Goal: Task Accomplishment & Management: Use online tool/utility

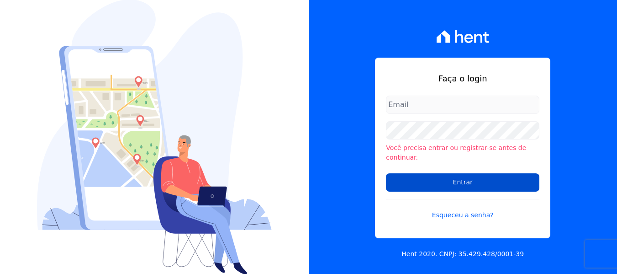
type input "[PERSON_NAME][EMAIL_ADDRESS][DOMAIN_NAME]"
click at [455, 175] on input "Entrar" at bounding box center [463, 182] width 154 height 18
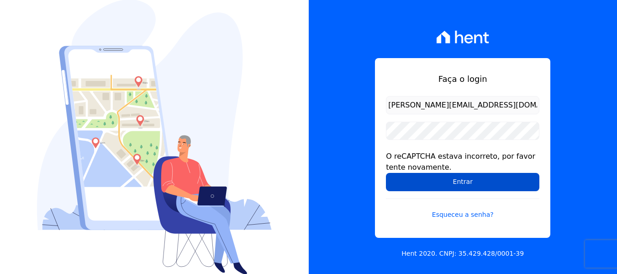
click at [462, 181] on input "Entrar" at bounding box center [463, 182] width 154 height 18
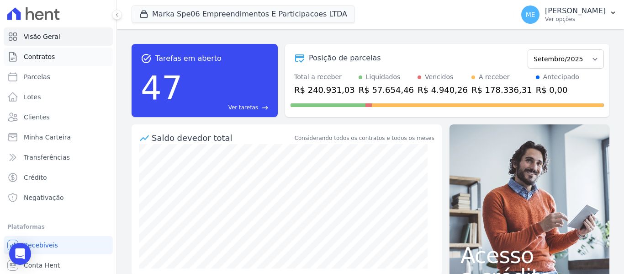
click at [39, 57] on span "Contratos" at bounding box center [39, 56] width 31 height 9
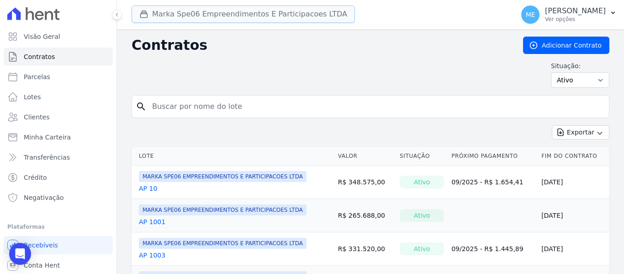
click at [185, 17] on button "Marka Spe06 Empreendimentos E Participacoes LTDA" at bounding box center [243, 13] width 223 height 17
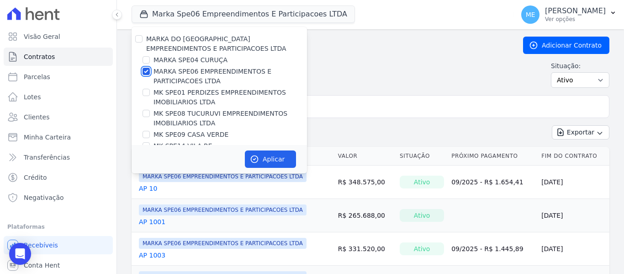
click at [145, 71] on input "MARKA SPE06 EMPREENDIMENTOS E PARTICIPACOES LTDA" at bounding box center [146, 71] width 7 height 7
checkbox input "false"
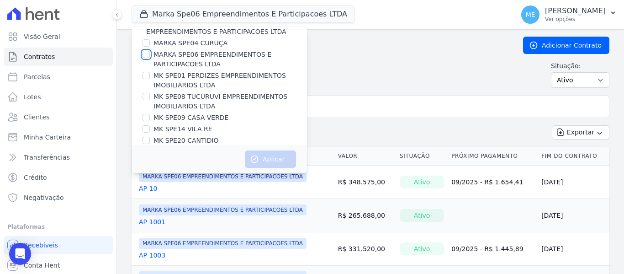
scroll to position [25, 0]
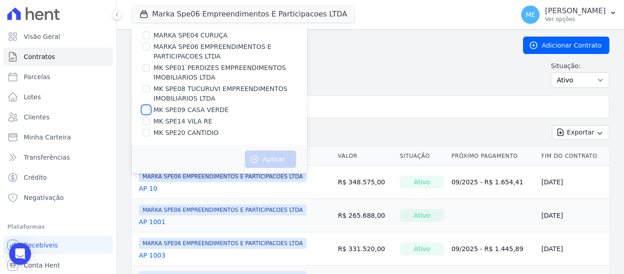
drag, startPoint x: 146, startPoint y: 112, endPoint x: 159, endPoint y: 108, distance: 14.0
click at [147, 112] on input "MK SPE09 CASA VERDE" at bounding box center [146, 109] width 7 height 7
checkbox input "true"
click at [278, 160] on button "Aplicar" at bounding box center [270, 158] width 51 height 17
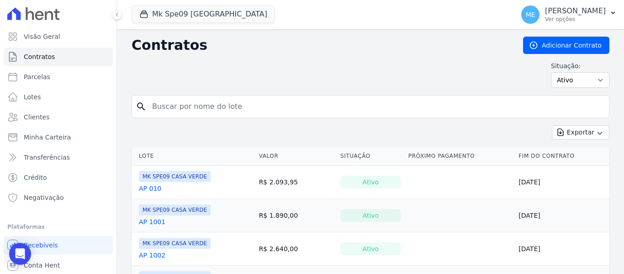
click at [336, 112] on input "search" at bounding box center [376, 106] width 459 height 18
type input "903"
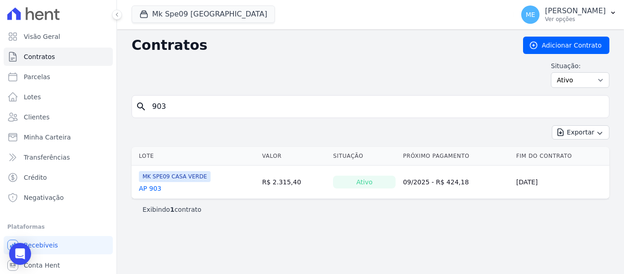
click at [156, 189] on link "AP 903" at bounding box center [150, 188] width 22 height 9
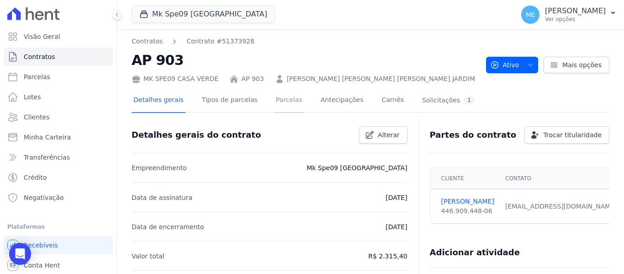
click at [279, 101] on link "Parcelas" at bounding box center [289, 101] width 30 height 24
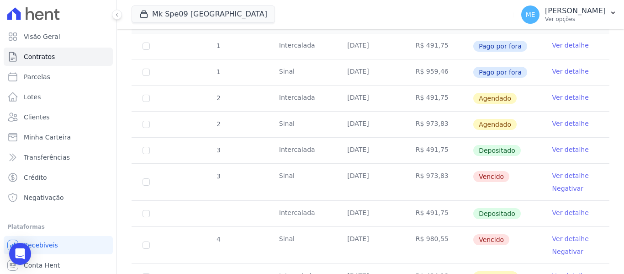
scroll to position [228, 0]
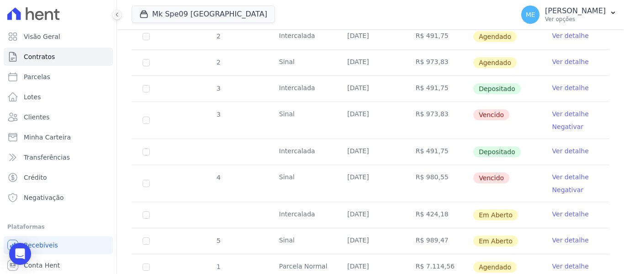
click at [559, 109] on link "Ver detalhe" at bounding box center [570, 113] width 37 height 9
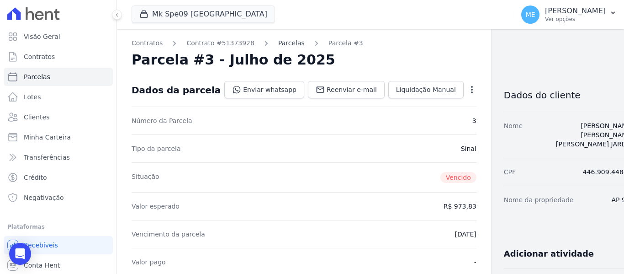
click at [284, 45] on link "Parcelas" at bounding box center [291, 43] width 27 height 10
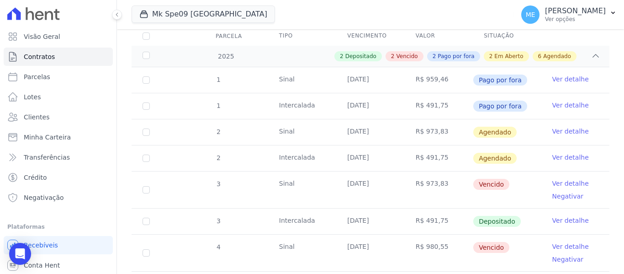
scroll to position [137, 0]
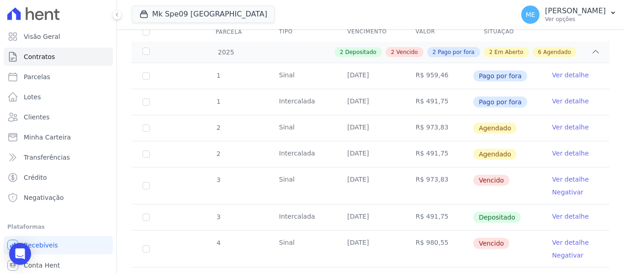
click at [574, 175] on link "Ver detalhe" at bounding box center [570, 179] width 37 height 9
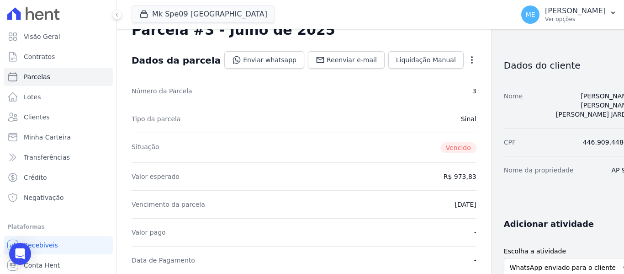
scroll to position [46, 0]
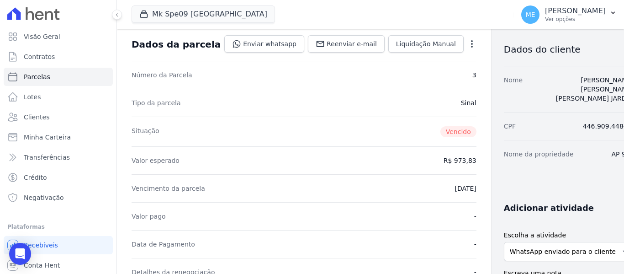
click at [464, 38] on div "Open options Alterar Cancelar Cobrança Cancelar boleto Você está prestes a canc…" at bounding box center [470, 45] width 13 height 16
click at [467, 42] on icon "button" at bounding box center [471, 43] width 9 height 9
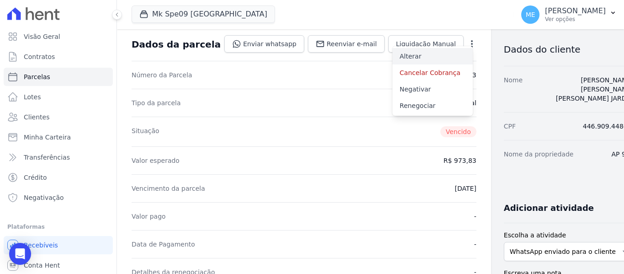
click at [392, 58] on link "Alterar" at bounding box center [432, 56] width 80 height 16
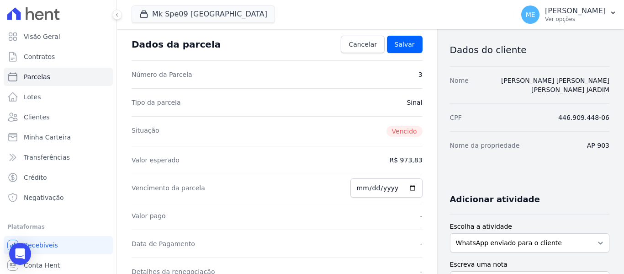
scroll to position [40, 0]
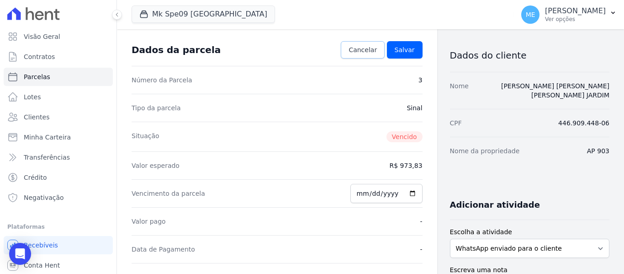
click at [364, 45] on link "Cancelar" at bounding box center [363, 49] width 44 height 17
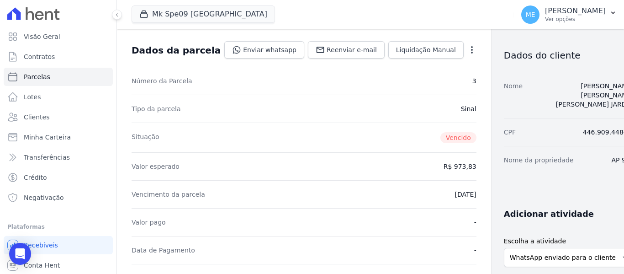
click at [471, 53] on icon "button" at bounding box center [472, 49] width 2 height 7
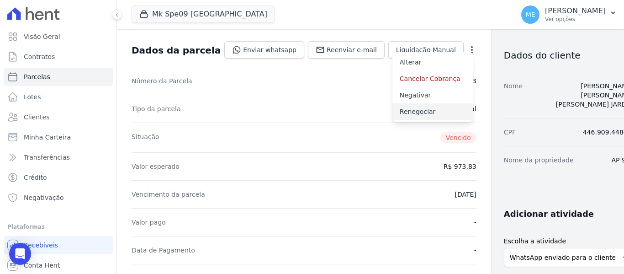
click at [409, 110] on link "Renegociar" at bounding box center [432, 111] width 80 height 16
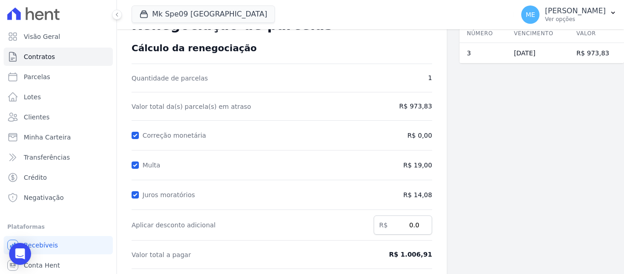
scroll to position [91, 0]
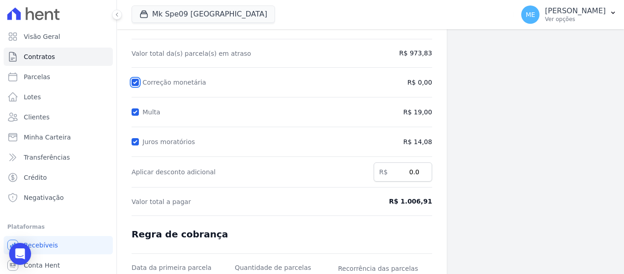
click at [136, 80] on input "Correção monetária" at bounding box center [135, 82] width 7 height 7
checkbox input "false"
click at [136, 112] on input "Multa" at bounding box center [135, 111] width 7 height 7
checkbox input "false"
click at [133, 141] on input "Juros moratórios" at bounding box center [135, 141] width 7 height 7
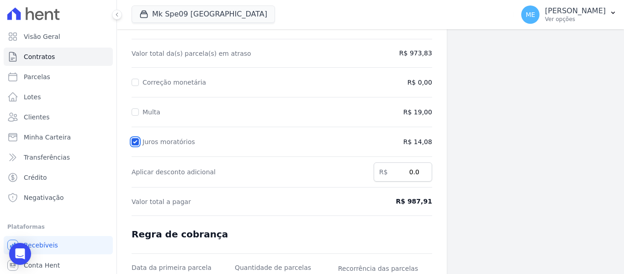
checkbox input "false"
click at [138, 84] on input "Correção monetária" at bounding box center [135, 82] width 7 height 7
checkbox input "true"
click at [135, 110] on input "Multa" at bounding box center [135, 111] width 7 height 7
checkbox input "true"
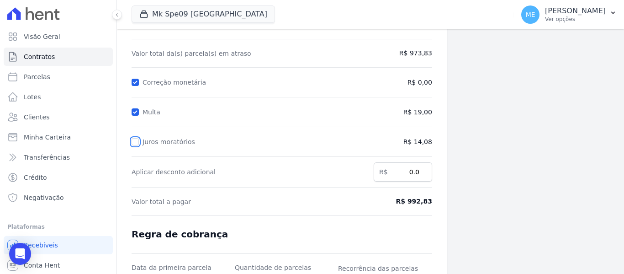
click at [137, 142] on input "Juros moratórios" at bounding box center [135, 141] width 7 height 7
checkbox input "true"
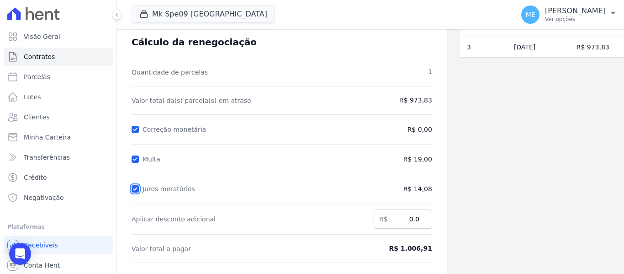
scroll to position [0, 0]
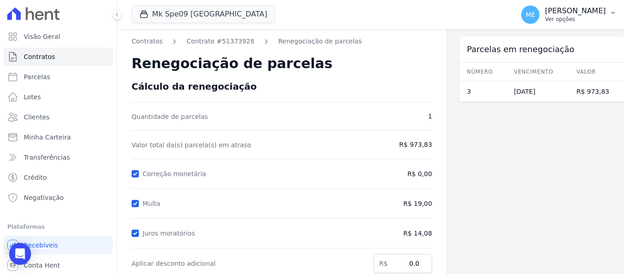
click at [613, 11] on icon "button" at bounding box center [613, 12] width 7 height 7
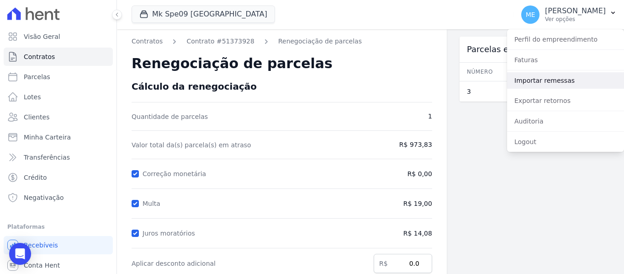
click at [549, 78] on link "Importar remessas" at bounding box center [565, 80] width 117 height 16
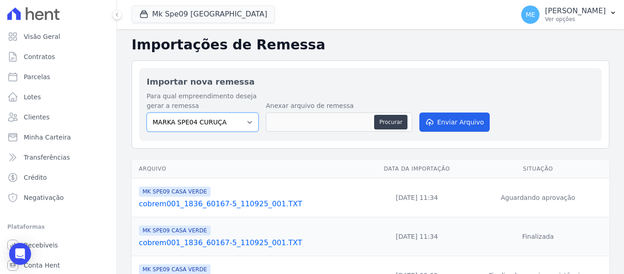
click at [252, 122] on select "MARKA SPE04 CURUÇA MARKA SPE06 EMPREENDIMENTOS E PARTICIPACOES LTDA MK SPE01 PE…" at bounding box center [203, 121] width 112 height 19
select select "faf7fecb-8fd7-4b35-8acd-3d6a38ea6f82"
click at [147, 112] on select "MARKA SPE04 CURUÇA MARKA SPE06 EMPREENDIMENTOS E PARTICIPACOES LTDA MK SPE01 PE…" at bounding box center [203, 121] width 112 height 19
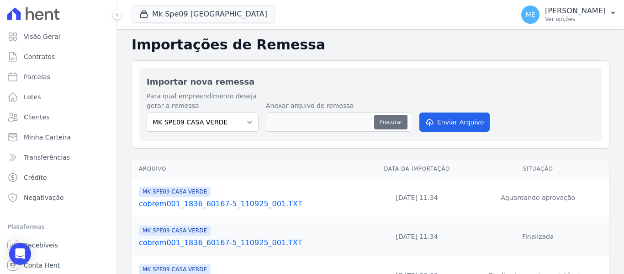
click at [383, 122] on button "Procurar" at bounding box center [390, 122] width 33 height 15
type input "cobrem001_1836_60167-5_120925_002.TXT"
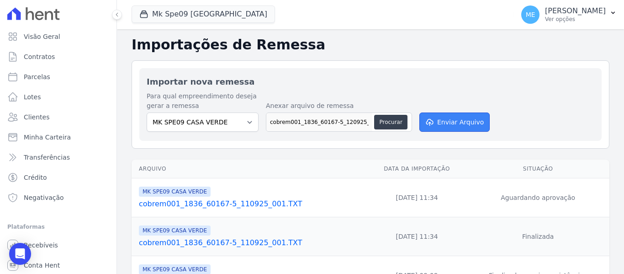
click at [477, 116] on button "Enviar Arquivo" at bounding box center [454, 121] width 70 height 19
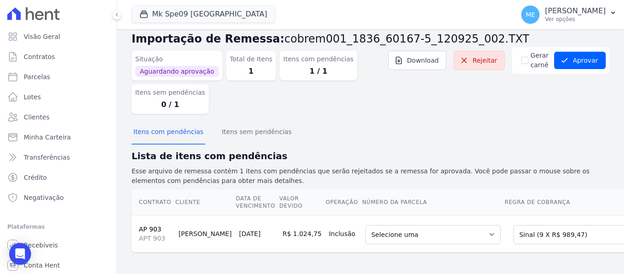
scroll to position [23, 0]
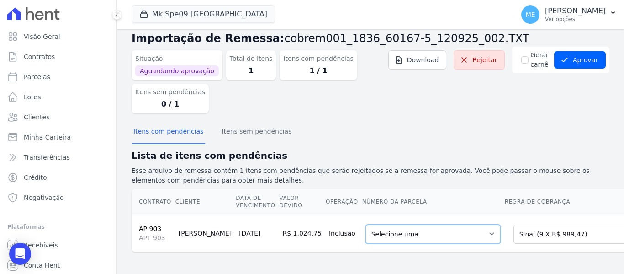
click at [452, 228] on select "Selecione uma 2 - 30/06/2025 - R$ 973,83 - Agendado 6 - 30/10/2025 - R$ 989,47 …" at bounding box center [433, 233] width 135 height 19
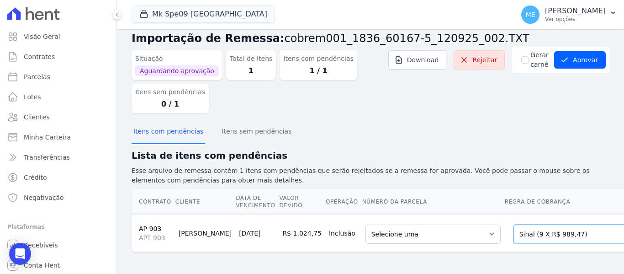
click at [578, 227] on select "Selecione uma Nova Parcela Avulsa Parcela Avulsa Existente Parcela Normal (1 X …" at bounding box center [580, 233] width 132 height 19
click at [514, 224] on select "Selecione uma Nova Parcela Avulsa Parcela Avulsa Existente Parcela Normal (1 X …" at bounding box center [580, 233] width 132 height 19
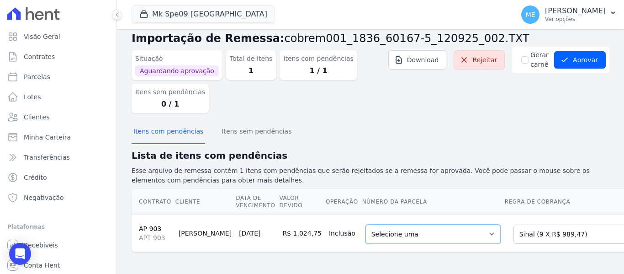
click at [453, 226] on select "Selecione uma 2 - 30/06/2025 - R$ 973,83 - Agendado 6 - 30/10/2025 - R$ 989,47 …" at bounding box center [433, 233] width 135 height 19
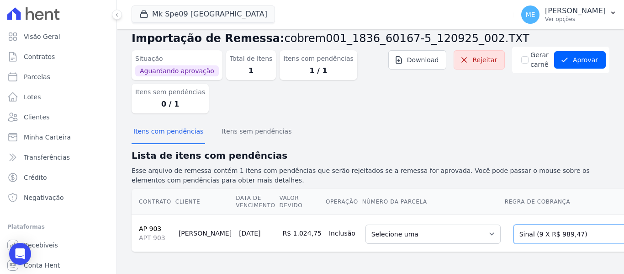
click at [578, 227] on select "Selecione uma Nova Parcela Avulsa Parcela Avulsa Existente Parcela Normal (1 X …" at bounding box center [580, 233] width 132 height 19
click at [575, 228] on select "Selecione uma Nova Parcela Avulsa Parcela Avulsa Existente Parcela Normal (1 X …" at bounding box center [580, 233] width 132 height 19
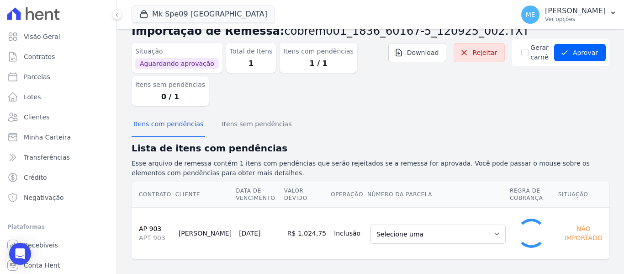
select select "0"
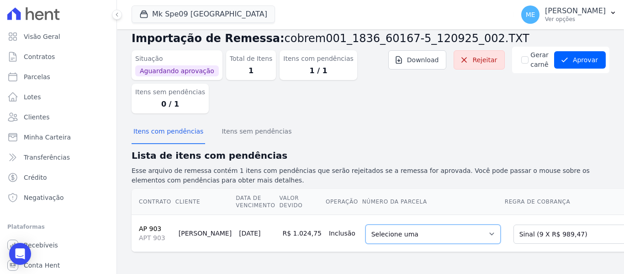
click at [454, 225] on select "Selecione uma 2 - 30/06/2025 - R$ 973,83 - Agendado 6 - 30/10/2025 - R$ 989,47 …" at bounding box center [433, 233] width 135 height 19
click at [450, 224] on select "Selecione uma 2 - 30/06/2025 - R$ 973,83 - Agendado 6 - 30/10/2025 - R$ 989,47 …" at bounding box center [433, 233] width 135 height 19
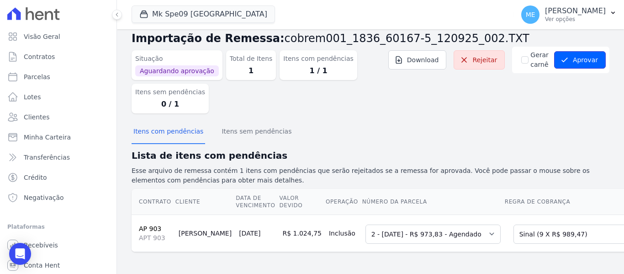
click at [581, 51] on button "Aprovar" at bounding box center [580, 59] width 52 height 17
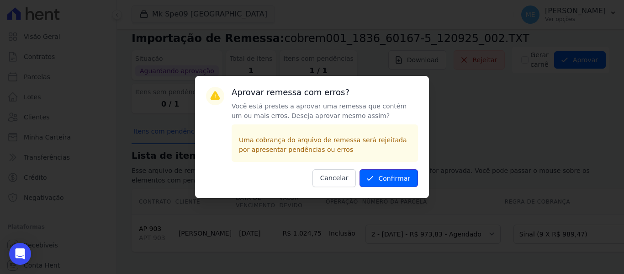
click at [398, 170] on button "Confirmar" at bounding box center [389, 178] width 58 height 18
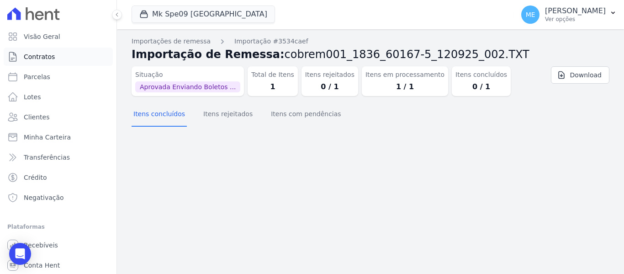
click at [44, 52] on link "Contratos" at bounding box center [58, 57] width 109 height 18
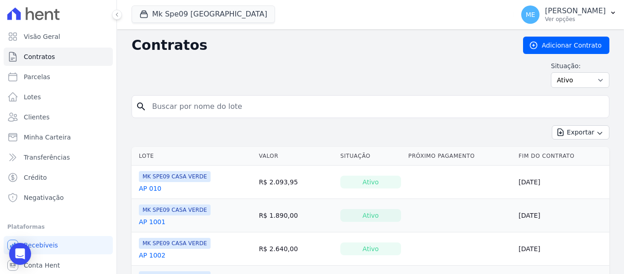
click at [241, 103] on input "search" at bounding box center [376, 106] width 459 height 18
type input "903"
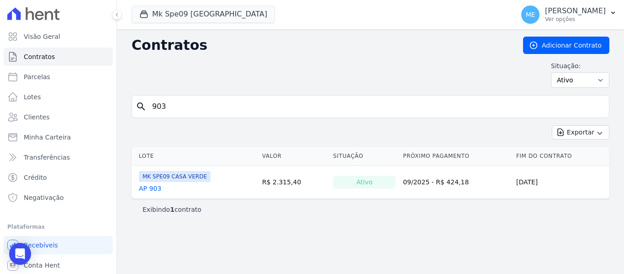
click at [151, 189] on link "AP 903" at bounding box center [150, 188] width 22 height 9
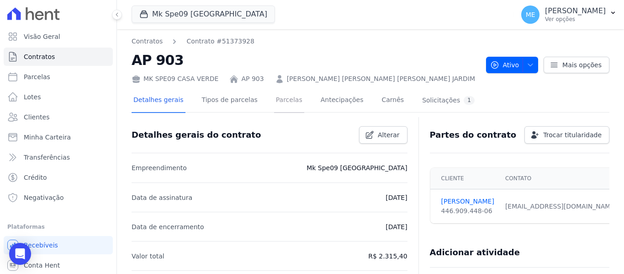
click at [284, 97] on link "Parcelas" at bounding box center [289, 101] width 30 height 24
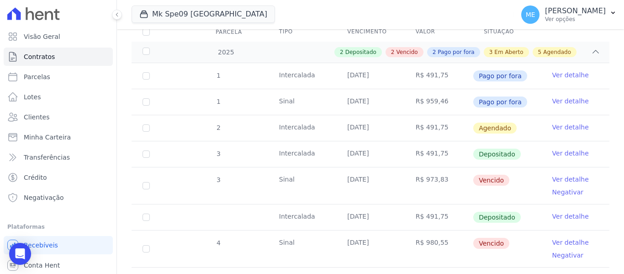
scroll to position [183, 0]
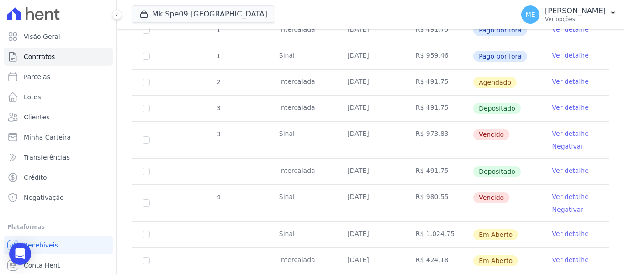
click at [557, 229] on link "Ver detalhe" at bounding box center [570, 233] width 37 height 9
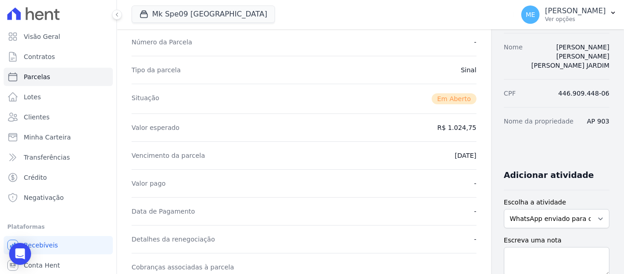
scroll to position [228, 0]
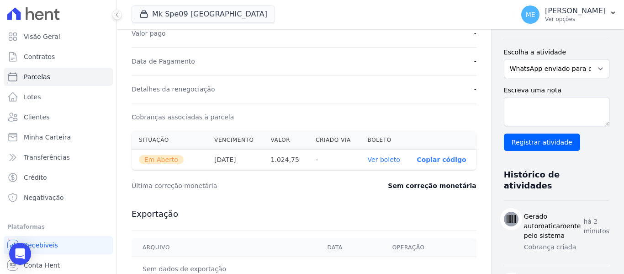
click at [368, 158] on link "Ver boleto" at bounding box center [384, 159] width 32 height 7
